Goal: Navigation & Orientation: Go to known website

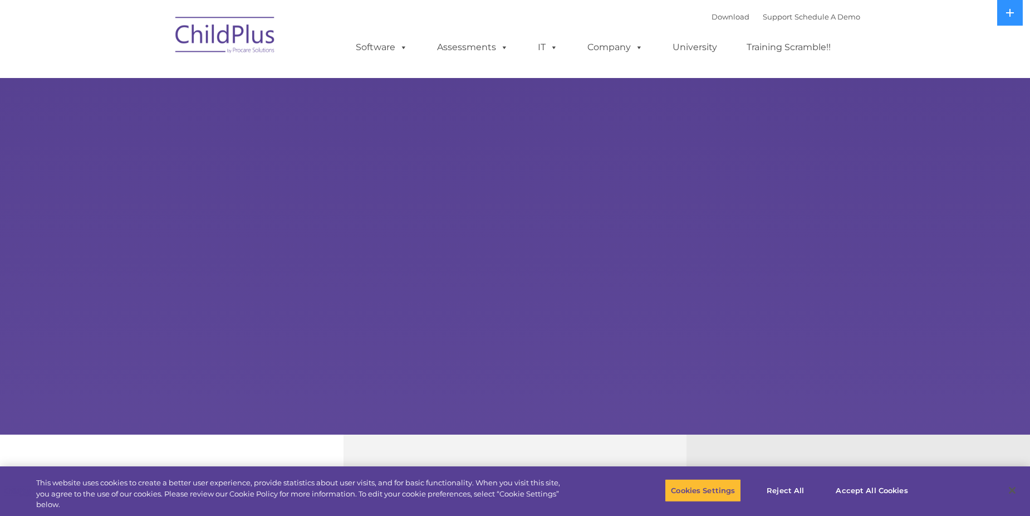
select select "MEDIUM"
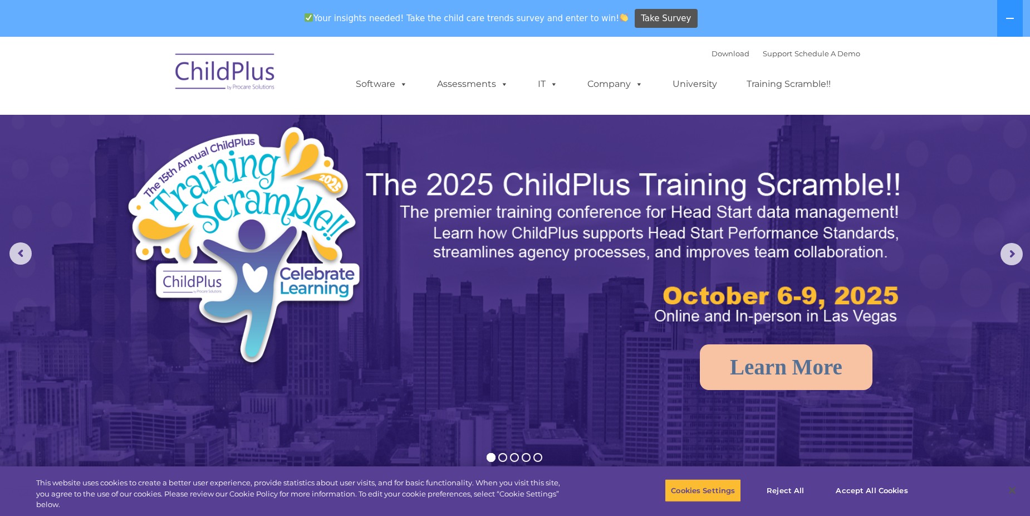
click at [229, 71] on img at bounding box center [225, 74] width 111 height 56
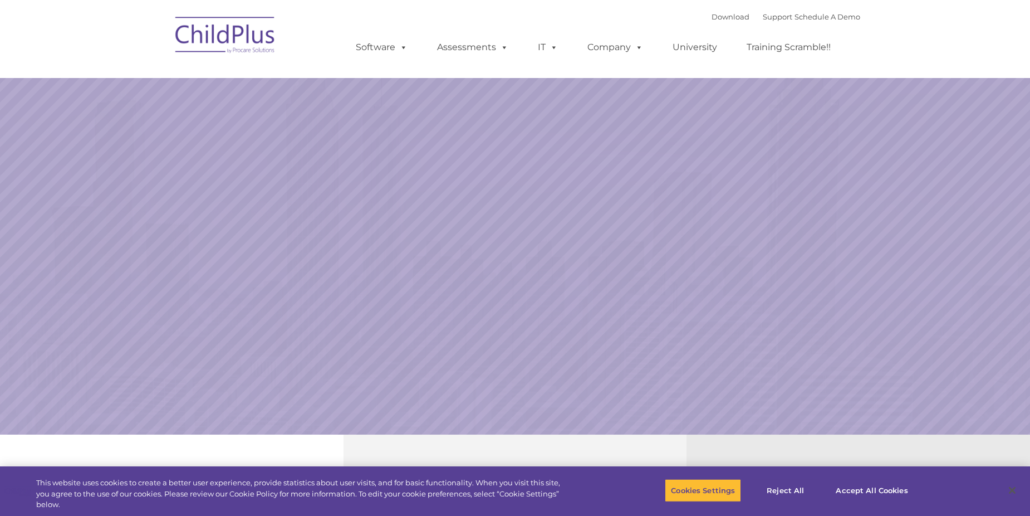
select select "MEDIUM"
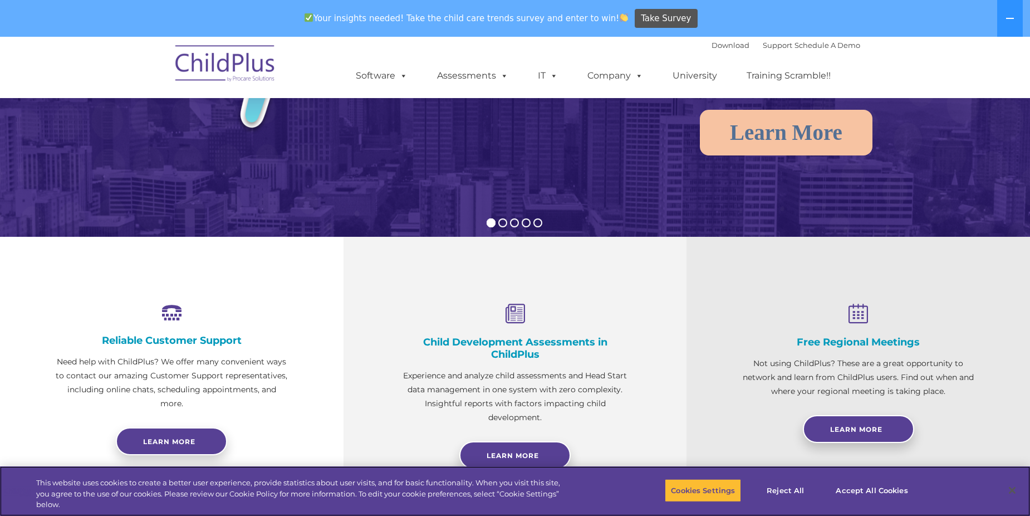
scroll to position [240, 0]
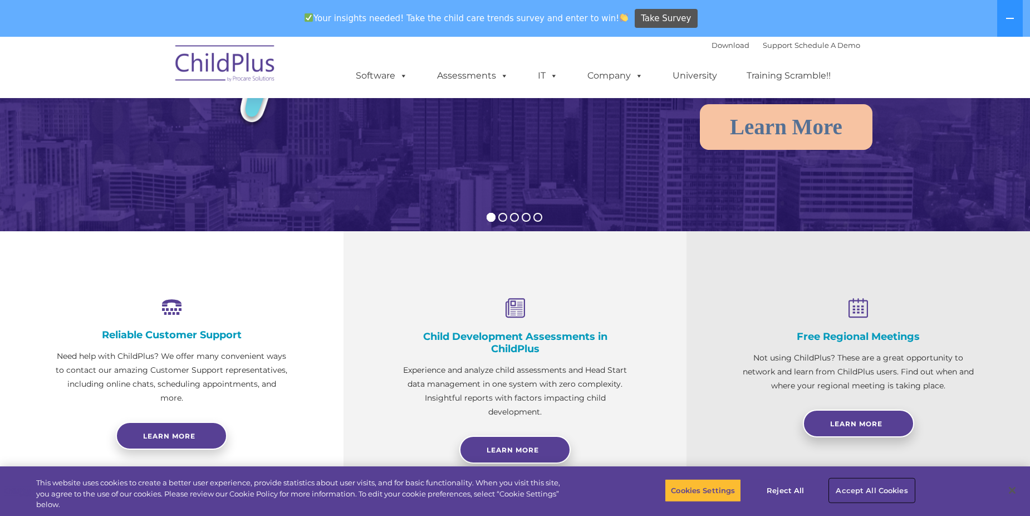
click at [867, 490] on button "Accept All Cookies" at bounding box center [872, 489] width 84 height 23
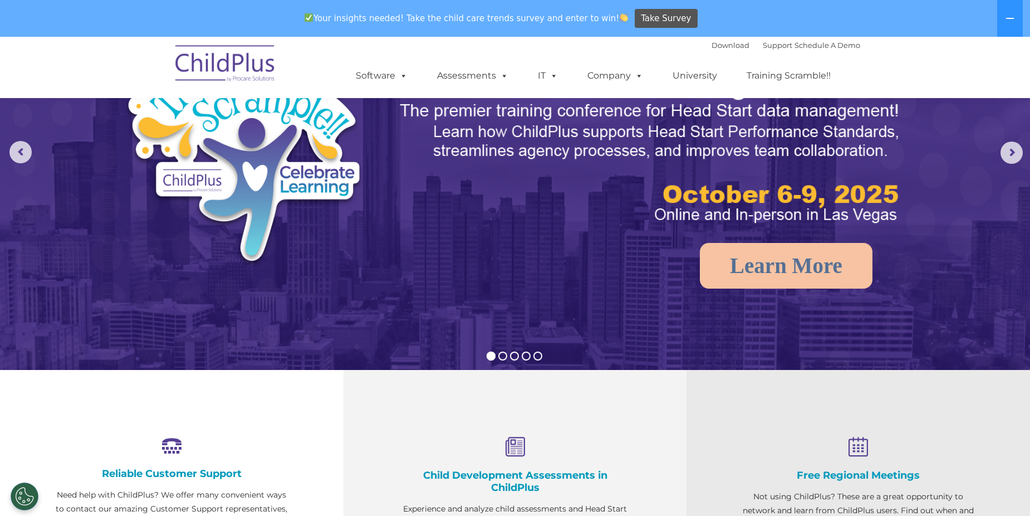
scroll to position [0, 0]
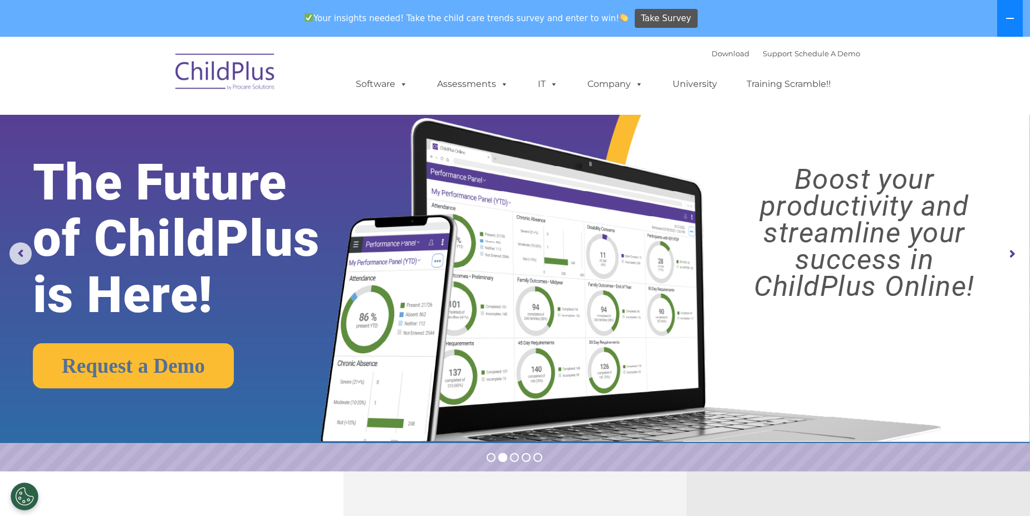
click at [1010, 14] on icon at bounding box center [1010, 18] width 9 height 9
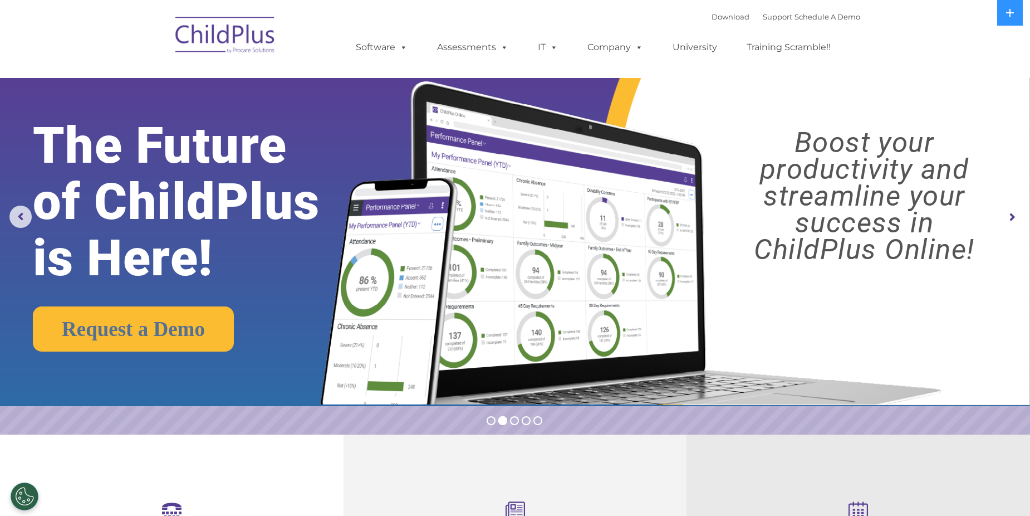
drag, startPoint x: 211, startPoint y: 53, endPoint x: 217, endPoint y: 48, distance: 7.5
click at [212, 53] on img at bounding box center [225, 37] width 111 height 56
click at [217, 48] on img at bounding box center [225, 37] width 111 height 56
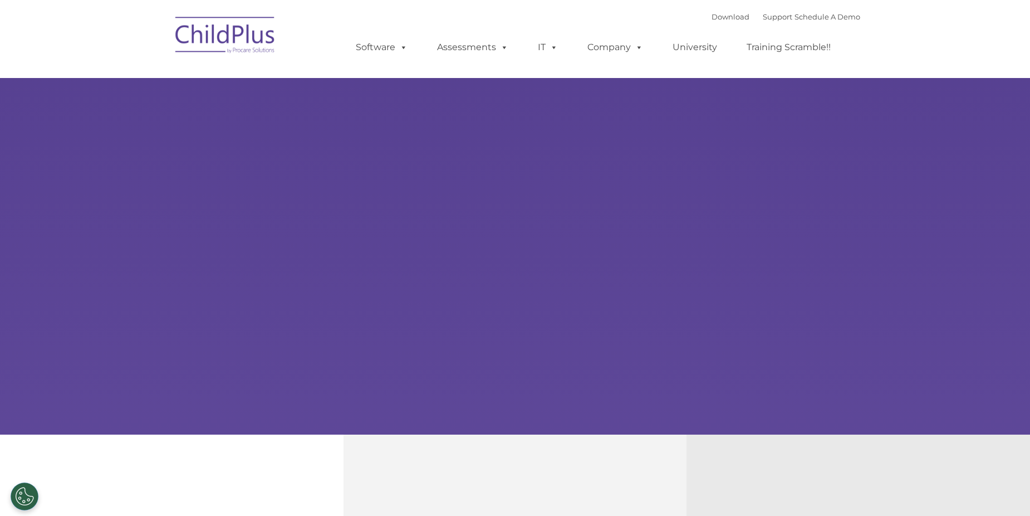
select select "MEDIUM"
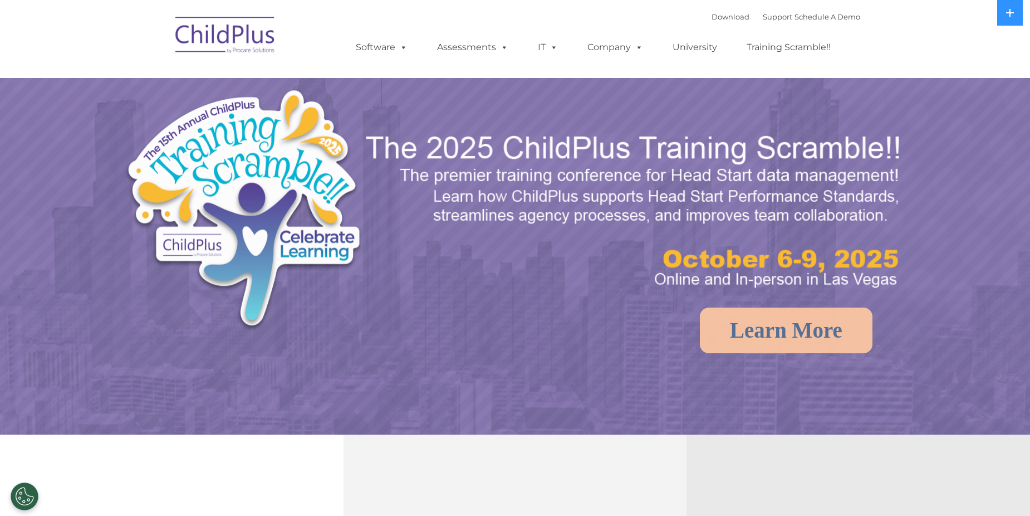
select select "MEDIUM"
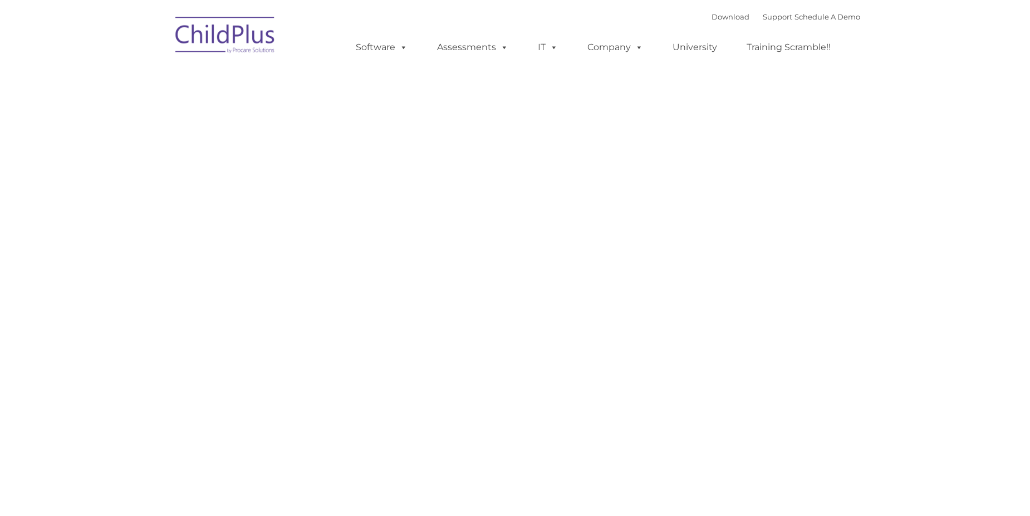
type input ""
